Goal: Task Accomplishment & Management: Manage account settings

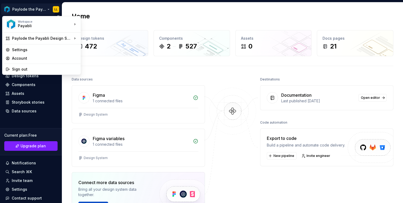
click at [30, 9] on html "Paylode the Payabli Design System LL Home Documentation Analytics Code automati…" at bounding box center [201, 101] width 403 height 203
click at [25, 55] on div "Account" at bounding box center [41, 58] width 76 height 9
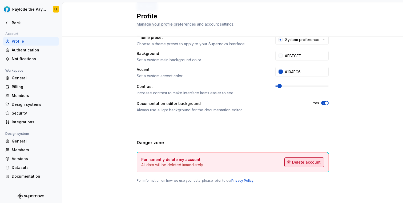
scroll to position [102, 0]
click at [299, 161] on span "Delete account" at bounding box center [306, 162] width 29 height 5
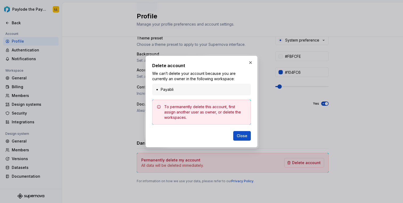
drag, startPoint x: 246, startPoint y: 135, endPoint x: 199, endPoint y: 127, distance: 48.2
click at [199, 127] on div "Delete account We can’t delete your account because you are currently an owner …" at bounding box center [201, 101] width 99 height 78
click at [157, 89] on ul "Payabli" at bounding box center [201, 89] width 92 height 5
click at [242, 137] on span "Close" at bounding box center [242, 135] width 11 height 5
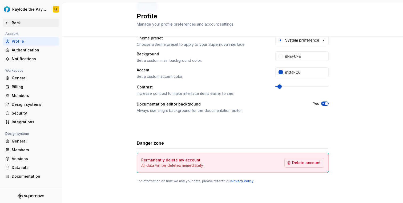
click at [9, 24] on icon at bounding box center [7, 23] width 4 height 4
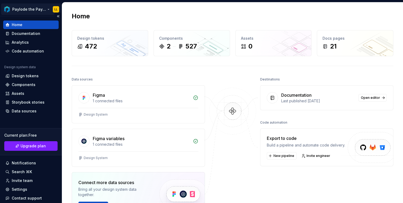
click at [48, 8] on html "Paylode the Payabli Design System LL Home Documentation Analytics Code automati…" at bounding box center [201, 101] width 403 height 203
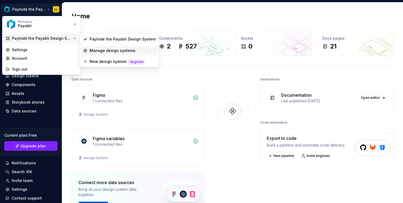
click at [87, 50] on icon at bounding box center [85, 51] width 4 height 4
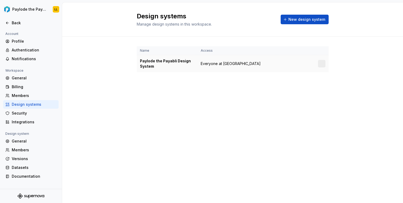
drag, startPoint x: 273, startPoint y: 64, endPoint x: 302, endPoint y: 64, distance: 28.5
click at [275, 64] on td "Everyone at [GEOGRAPHIC_DATA]" at bounding box center [237, 63] width 79 height 17
click at [322, 65] on div at bounding box center [321, 63] width 7 height 7
click at [319, 64] on html "Paylode the Payabli Design System LL Back Account Profile Authentication Notifi…" at bounding box center [201, 101] width 403 height 203
click at [328, 81] on div "Design system settings" at bounding box center [353, 82] width 51 height 5
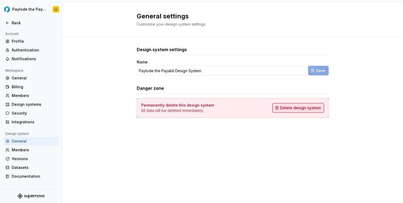
click at [302, 110] on span "Delete design system" at bounding box center [300, 107] width 41 height 5
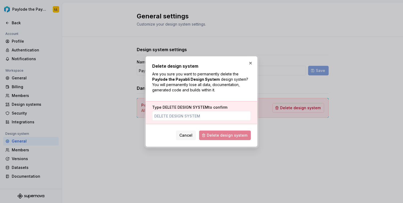
click at [207, 107] on label "Type DELETE DESIGN SYSTEM to confirm" at bounding box center [189, 107] width 75 height 5
click at [207, 111] on input "Type DELETE DESIGN SYSTEM to confirm" at bounding box center [201, 116] width 99 height 10
drag, startPoint x: 166, startPoint y: 106, endPoint x: 176, endPoint y: 106, distance: 9.9
click at [176, 106] on span "DELETE DESIGN SYSTEM" at bounding box center [186, 107] width 46 height 5
drag, startPoint x: 162, startPoint y: 108, endPoint x: 207, endPoint y: 108, distance: 45.3
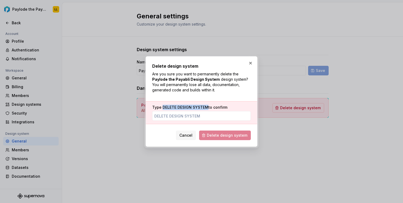
click at [207, 108] on label "Type DELETE DESIGN SYSTEM to confirm" at bounding box center [189, 107] width 75 height 5
copy span "DELETE DESIGN SYSTEM"
click at [194, 116] on input "Type DELETE DESIGN SYSTEM to confirm" at bounding box center [201, 116] width 99 height 10
paste input "DELETE DESIGN SYSTEM"
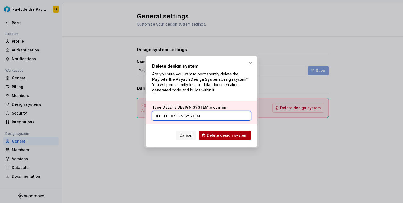
type input "DELETE DESIGN SYSTEM"
click at [215, 135] on span "Delete design system" at bounding box center [227, 135] width 41 height 5
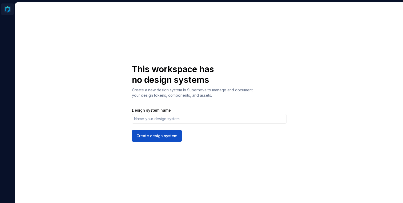
click at [8, 9] on html "LL This workspace has no design systems Create a new design system in Supernova…" at bounding box center [201, 101] width 403 height 203
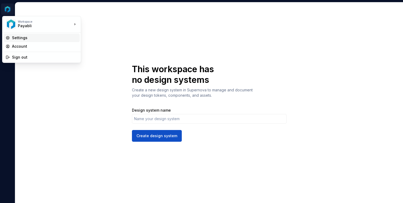
click at [26, 38] on div "Settings" at bounding box center [45, 37] width 66 height 5
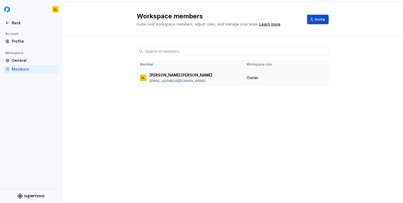
click at [289, 78] on div "Owner" at bounding box center [279, 77] width 65 height 5
click at [18, 59] on div "General" at bounding box center [34, 60] width 45 height 5
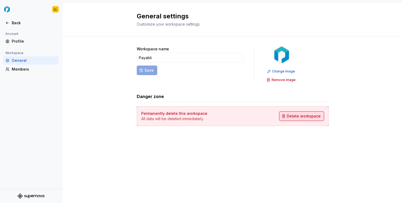
click at [305, 117] on span "Delete workspace" at bounding box center [304, 116] width 34 height 5
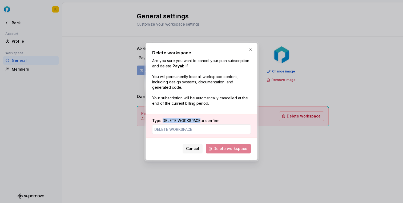
drag, startPoint x: 200, startPoint y: 121, endPoint x: 163, endPoint y: 121, distance: 37.1
click at [163, 121] on span "DELETE WORKSPACE" at bounding box center [182, 120] width 38 height 5
copy span "DELETE WORKSPACE"
click at [187, 129] on input "Type DELETE WORKSPACE to confirm" at bounding box center [201, 130] width 99 height 10
paste input "DELETE WORKSPACE"
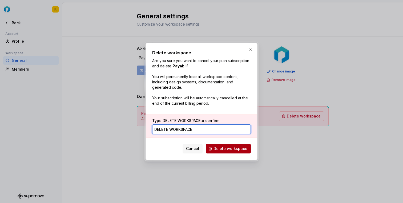
type input "DELETE WORKSPACE"
click at [232, 152] on button "Delete workspace" at bounding box center [228, 149] width 45 height 10
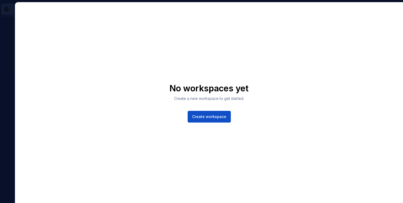
click at [9, 11] on html "LL No workspaces yet Create a new workspace to get started. Create workspace" at bounding box center [201, 101] width 403 height 203
click at [18, 22] on div "Account" at bounding box center [29, 21] width 35 height 5
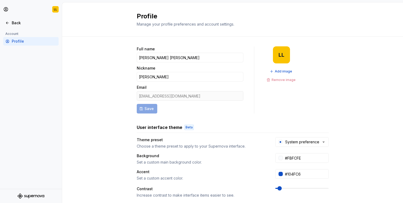
scroll to position [102, 0]
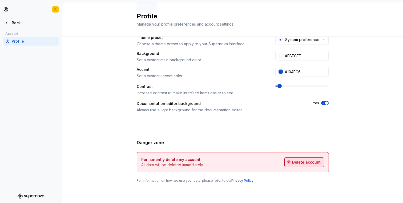
click at [309, 161] on span "Delete account" at bounding box center [306, 162] width 29 height 5
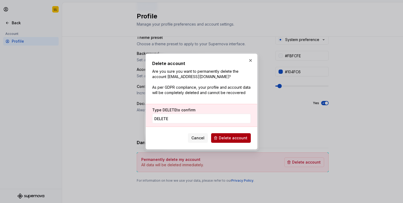
type input "DELETE"
click at [227, 133] on button "Delete account" at bounding box center [231, 138] width 40 height 10
click at [237, 63] on h2 "Delete account" at bounding box center [201, 63] width 99 height 6
